Goal: Task Accomplishment & Management: Complete application form

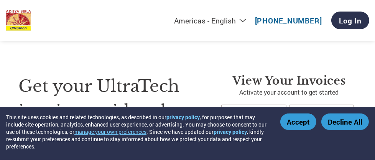
click at [296, 126] on button "Accept" at bounding box center [299, 121] width 36 height 17
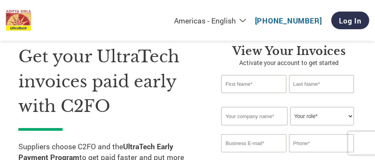
scroll to position [49, 0]
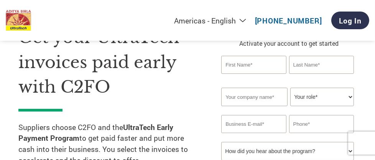
click at [255, 71] on input "text" at bounding box center [254, 65] width 65 height 18
type input "vijay"
type input "bade"
type input "[EMAIL_ADDRESS][DOMAIN_NAME]"
type input "[PHONE_NUMBER]"
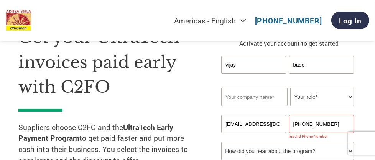
click at [251, 94] on input "text" at bounding box center [255, 97] width 66 height 18
type input "[GEOGRAPHIC_DATA]"
click at [324, 96] on select "Your role* CFO Controller Credit Manager Finance Director Treasurer CEO Preside…" at bounding box center [323, 97] width 64 height 18
select select "CEO"
click at [291, 88] on select "Your role* CFO Controller Credit Manager Finance Director Treasurer CEO Preside…" at bounding box center [323, 97] width 64 height 18
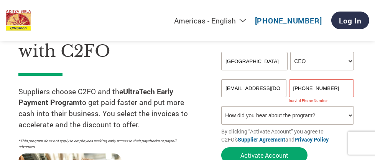
scroll to position [93, 0]
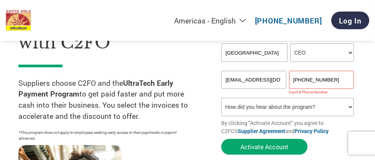
click at [288, 103] on select "How did you hear about the program? Received a letter Email Social Media Online…" at bounding box center [288, 107] width 133 height 18
click at [222, 98] on select "How did you hear about the program? Received a letter Email Social Media Online…" at bounding box center [288, 107] width 133 height 18
click at [270, 103] on select "How did you hear about the program? Received a letter Email Social Media Online…" at bounding box center [288, 107] width 133 height 18
select select "Email"
click at [222, 98] on select "How did you hear about the program? Received a letter Email Social Media Online…" at bounding box center [288, 107] width 133 height 18
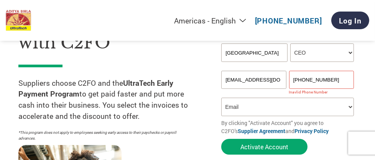
click at [298, 83] on input "[PHONE_NUMBER]" at bounding box center [321, 80] width 65 height 18
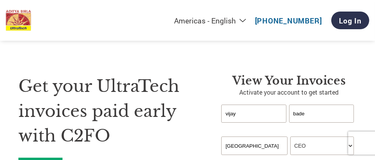
scroll to position [3, 0]
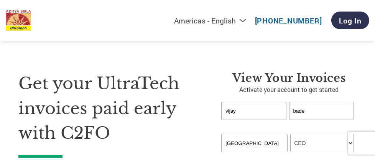
click at [213, 26] on div "Americas - English Américas - Español [GEOGRAPHIC_DATA] - Português [GEOGRAPHIC…" at bounding box center [218, 20] width 304 height 25
click at [218, 23] on select "Americas - English Américas - Español [GEOGRAPHIC_DATA] - Português [GEOGRAPHIC…" at bounding box center [163, 21] width 178 height 10
select select "en-IN"
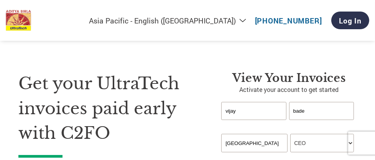
click at [126, 16] on select "Americas - English Américas - Español [GEOGRAPHIC_DATA] - Português [GEOGRAPHIC…" at bounding box center [163, 21] width 178 height 10
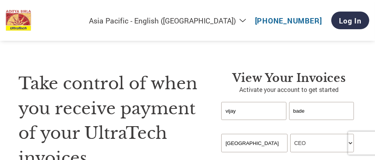
drag, startPoint x: 379, startPoint y: 14, endPoint x: 236, endPoint y: 60, distance: 150.3
drag, startPoint x: 377, startPoint y: 17, endPoint x: 206, endPoint y: 51, distance: 174.8
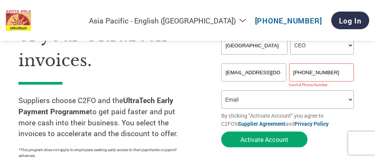
scroll to position [106, 0]
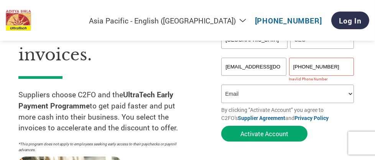
click at [266, 88] on select "How did you hear about the program? Received a letter Email Social Media Online…" at bounding box center [288, 93] width 133 height 18
click at [330, 66] on input "[PHONE_NUMBER]" at bounding box center [321, 67] width 65 height 18
click at [336, 66] on input "[PHONE_NUMBER]" at bounding box center [321, 67] width 65 height 18
type input "+"
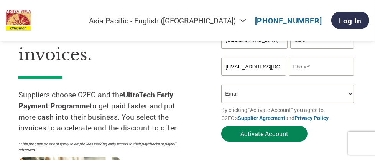
click at [238, 134] on button "Activate Account" at bounding box center [265, 134] width 86 height 16
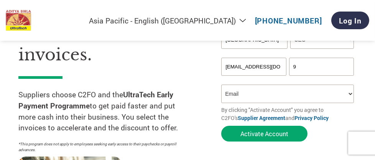
type input "09881398048"
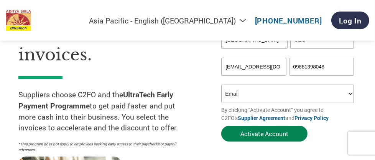
click at [237, 127] on button "Activate Account" at bounding box center [265, 134] width 86 height 16
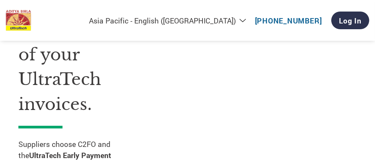
select select "en-IN"
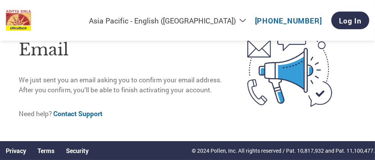
scroll to position [50, 0]
click at [342, 18] on link "Log In" at bounding box center [351, 21] width 38 height 18
